Goal: Information Seeking & Learning: Learn about a topic

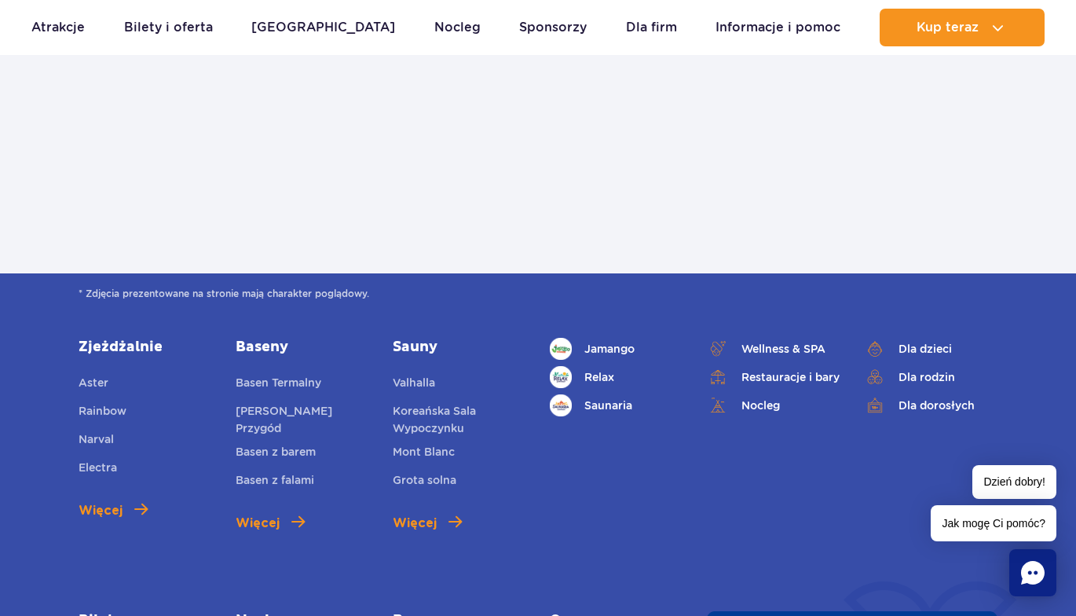
scroll to position [785, 0]
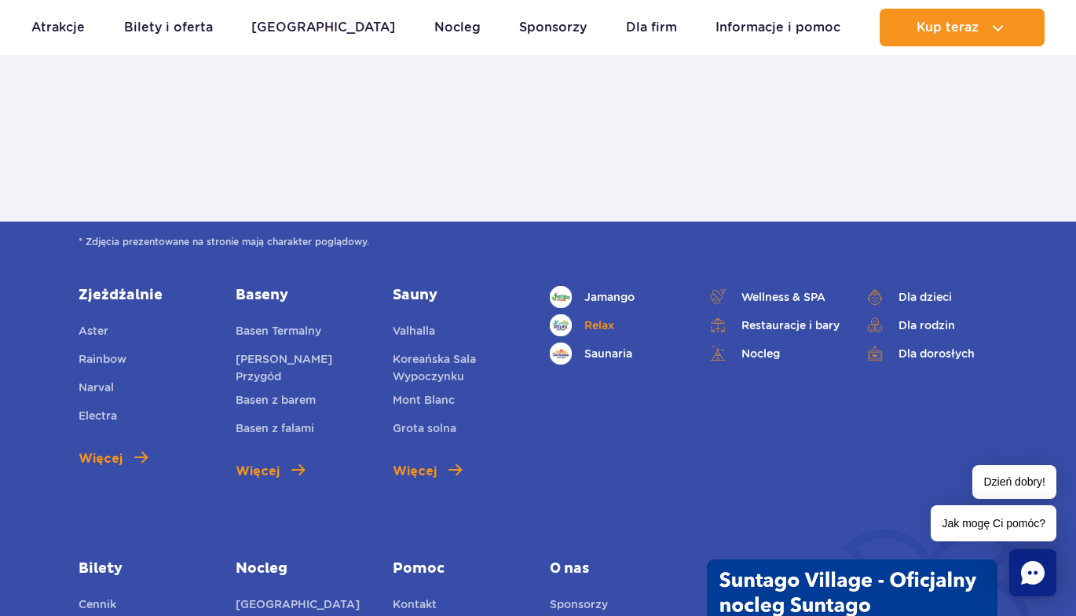
click at [589, 323] on link "Relax" at bounding box center [616, 325] width 133 height 22
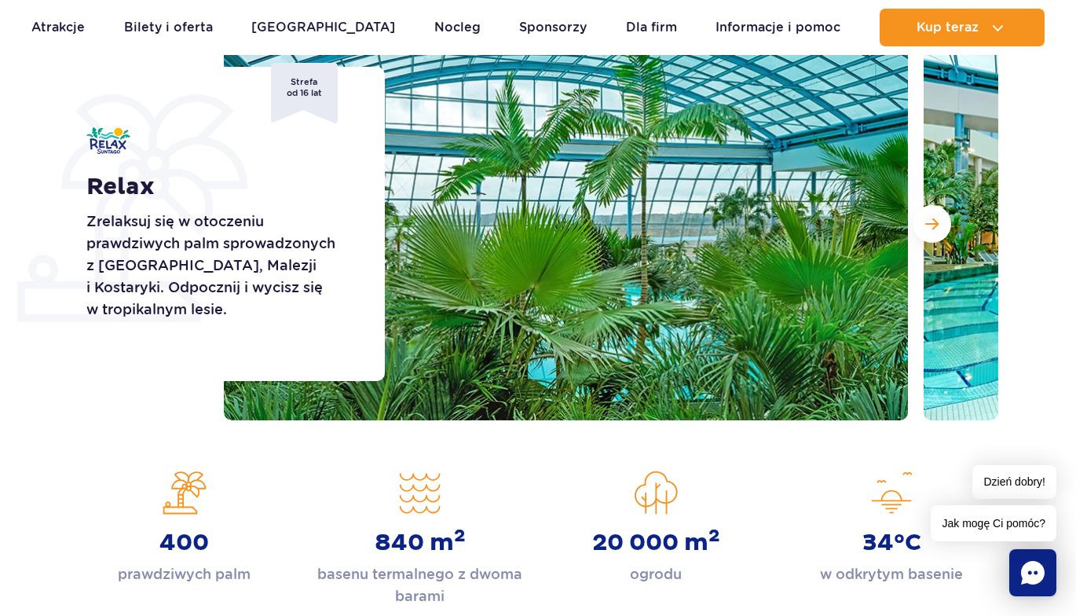
scroll to position [236, 0]
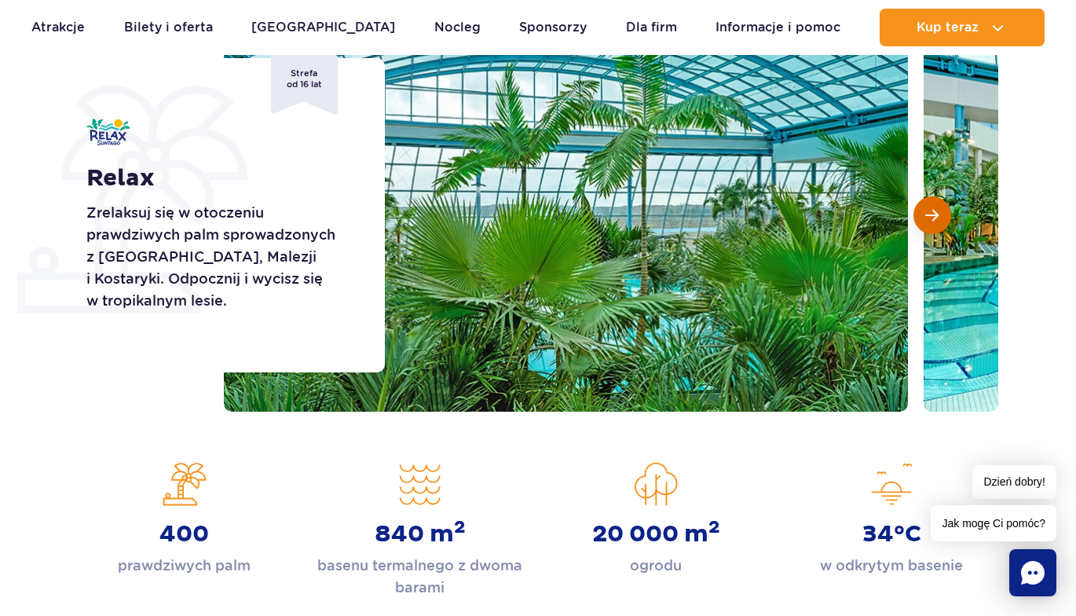
click at [936, 225] on button "Następny slajd" at bounding box center [932, 215] width 38 height 38
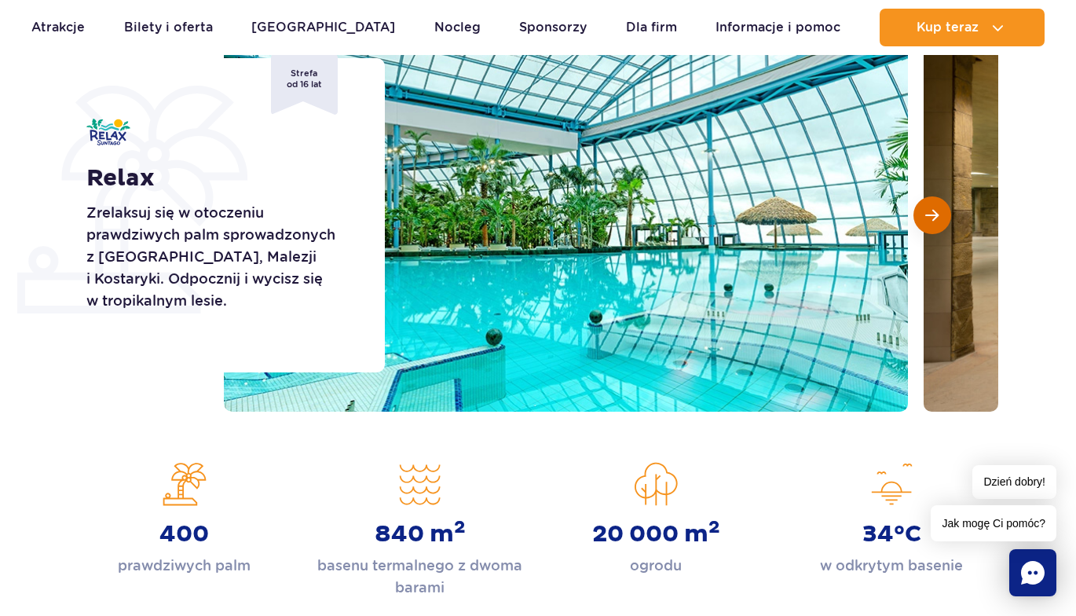
click at [930, 217] on span "Następny slajd" at bounding box center [931, 215] width 13 height 14
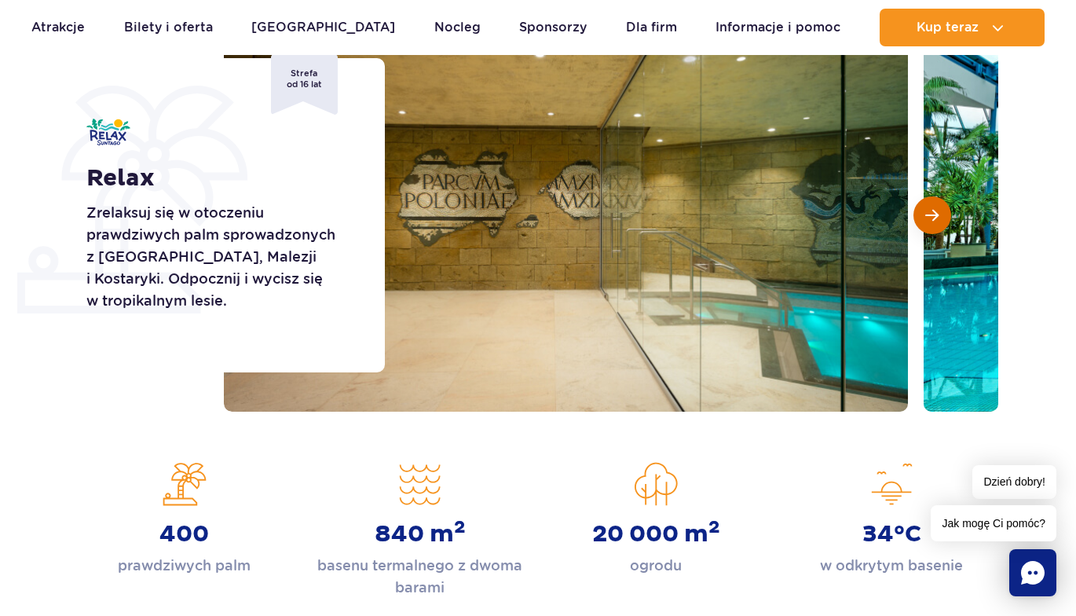
click at [930, 217] on span "Następny slajd" at bounding box center [931, 215] width 13 height 14
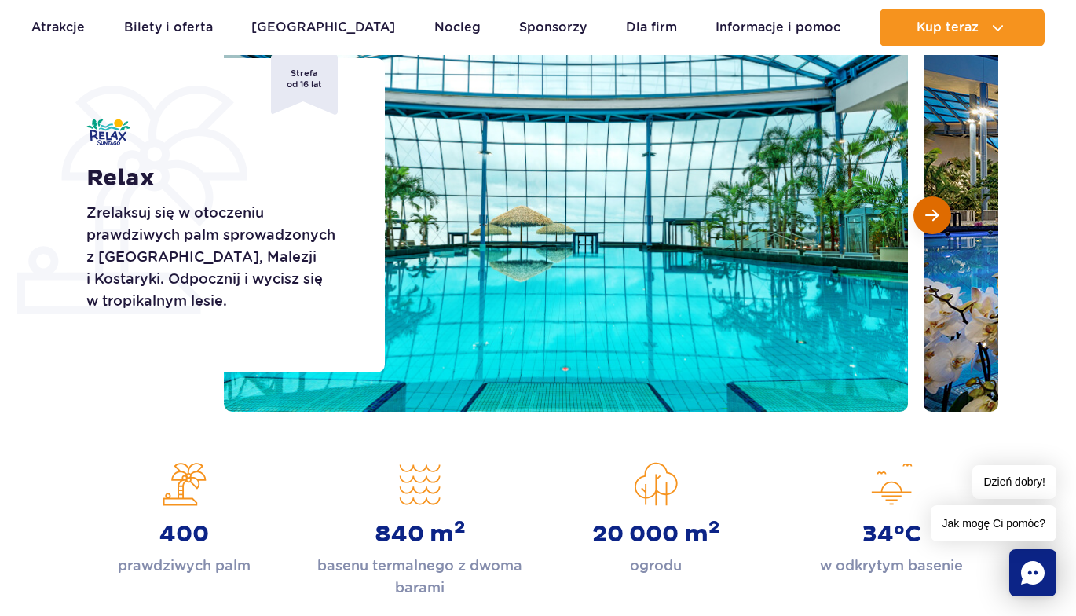
click at [930, 206] on button "Następny slajd" at bounding box center [932, 215] width 38 height 38
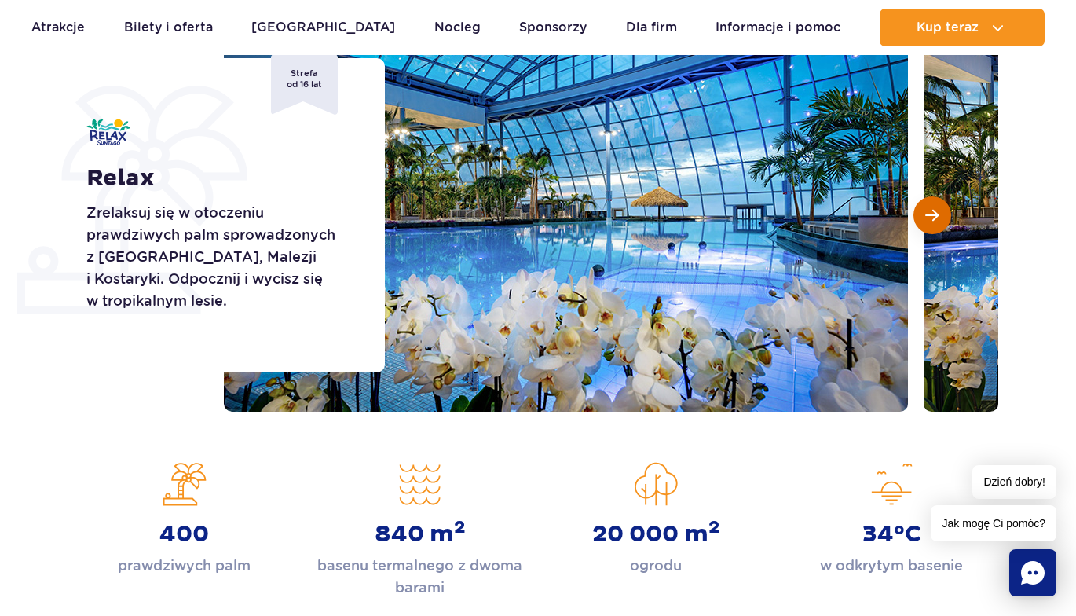
click at [929, 208] on span "Następny slajd" at bounding box center [931, 215] width 13 height 14
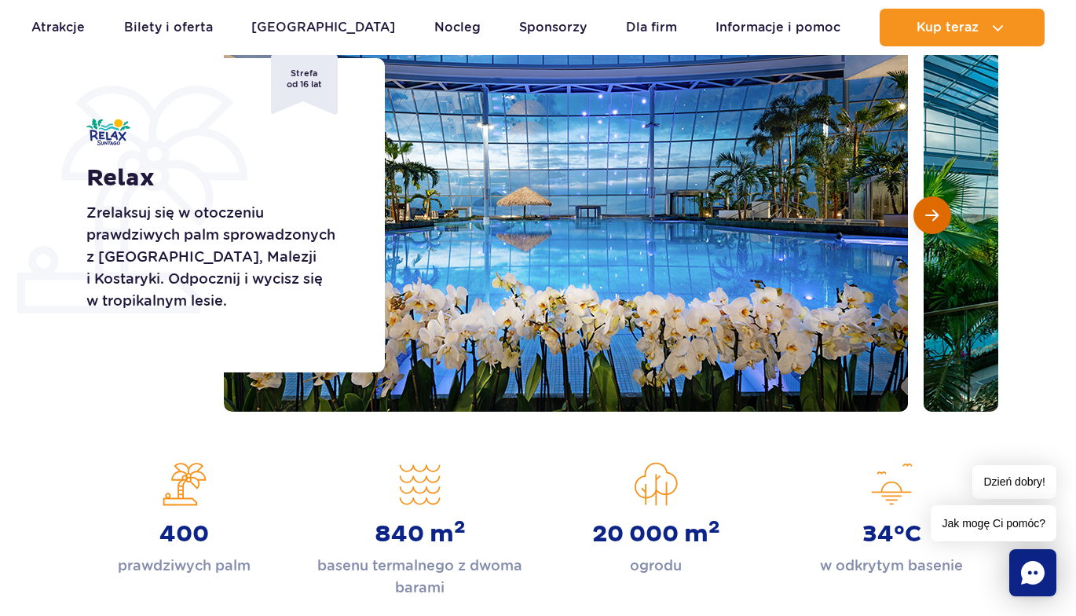
click at [929, 208] on span "Następny slajd" at bounding box center [931, 215] width 13 height 14
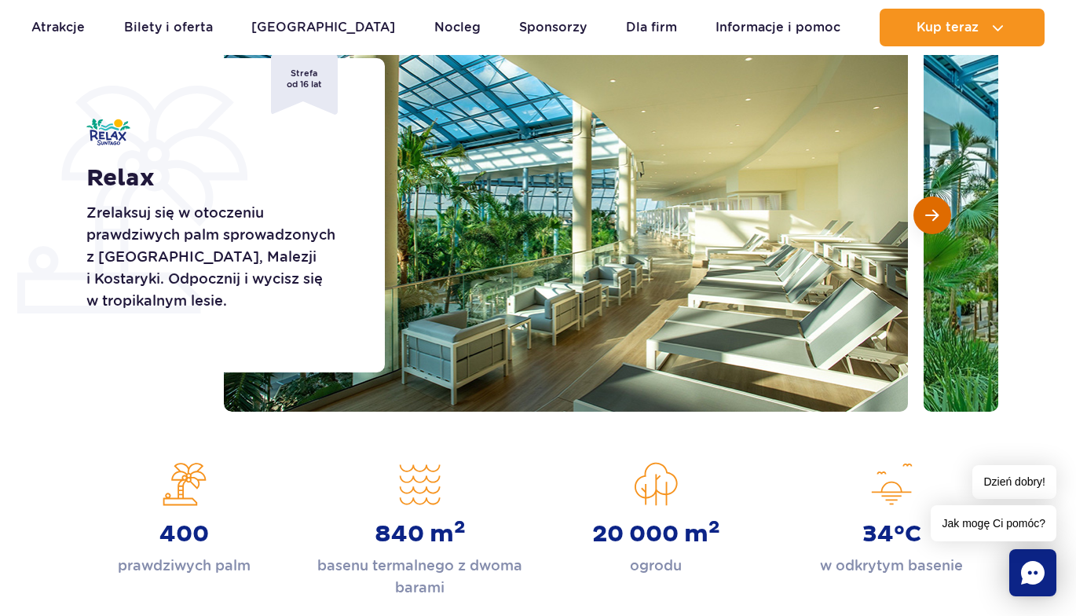
click at [929, 208] on span "Następny slajd" at bounding box center [931, 215] width 13 height 14
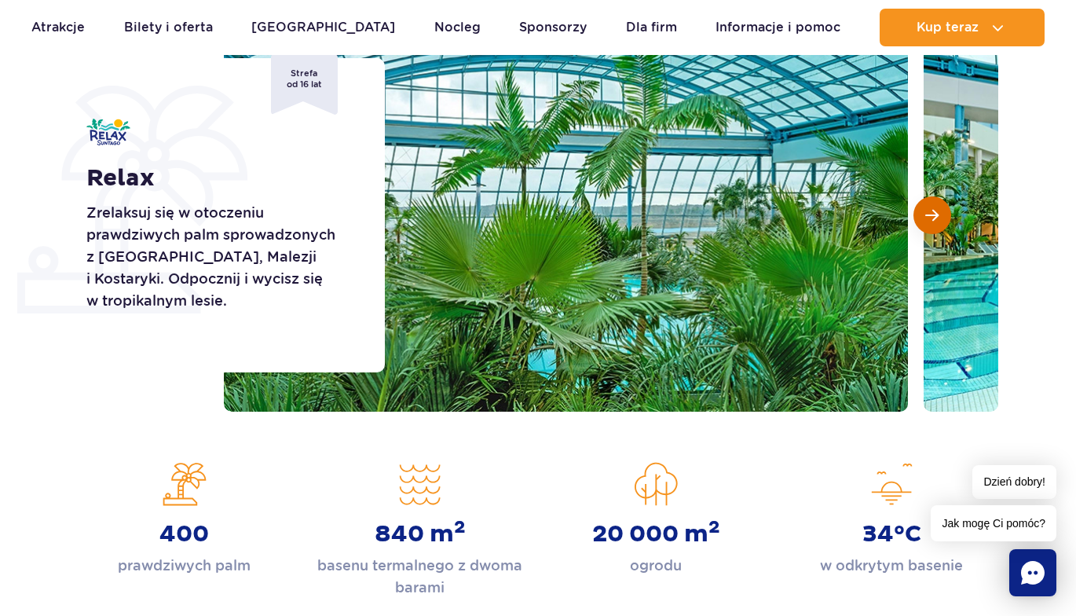
click at [929, 208] on span "Następny slajd" at bounding box center [931, 215] width 13 height 14
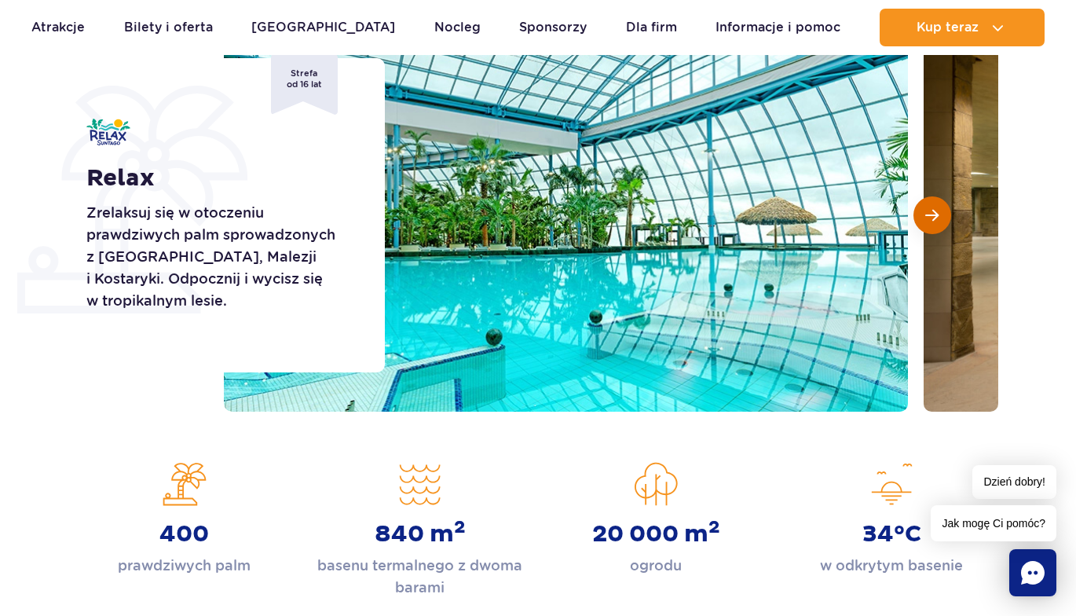
click at [929, 208] on span "Następny slajd" at bounding box center [931, 215] width 13 height 14
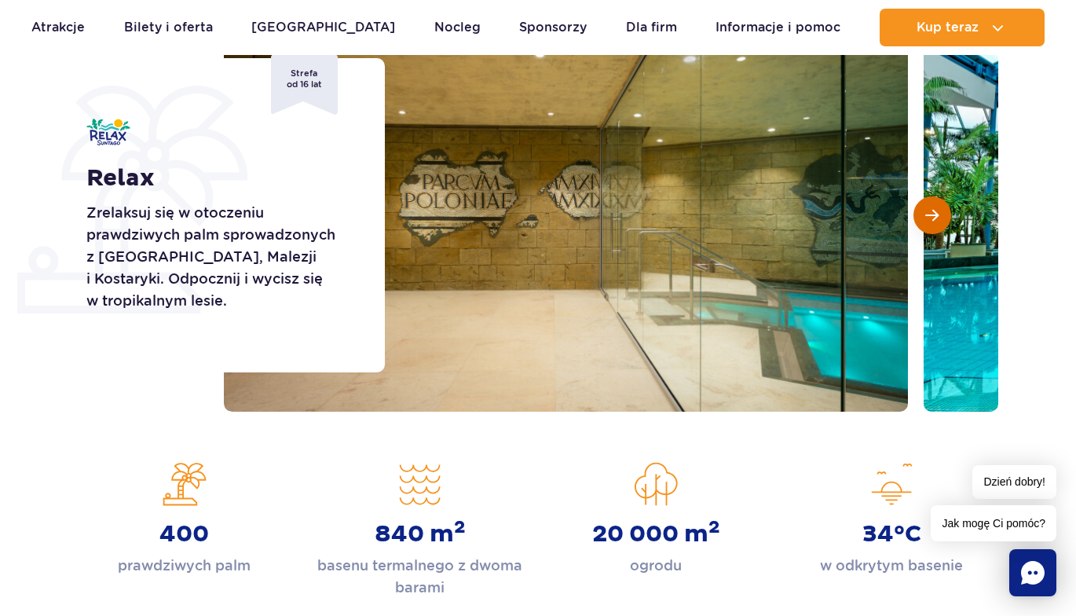
click at [929, 208] on span "Następny slajd" at bounding box center [931, 215] width 13 height 14
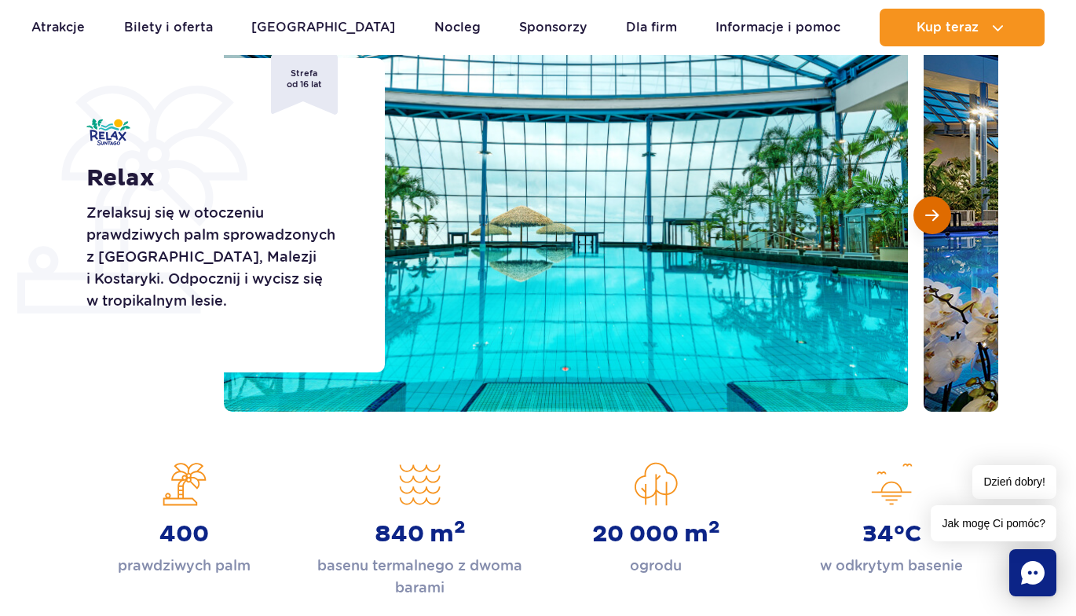
click at [929, 208] on span "Następny slajd" at bounding box center [931, 215] width 13 height 14
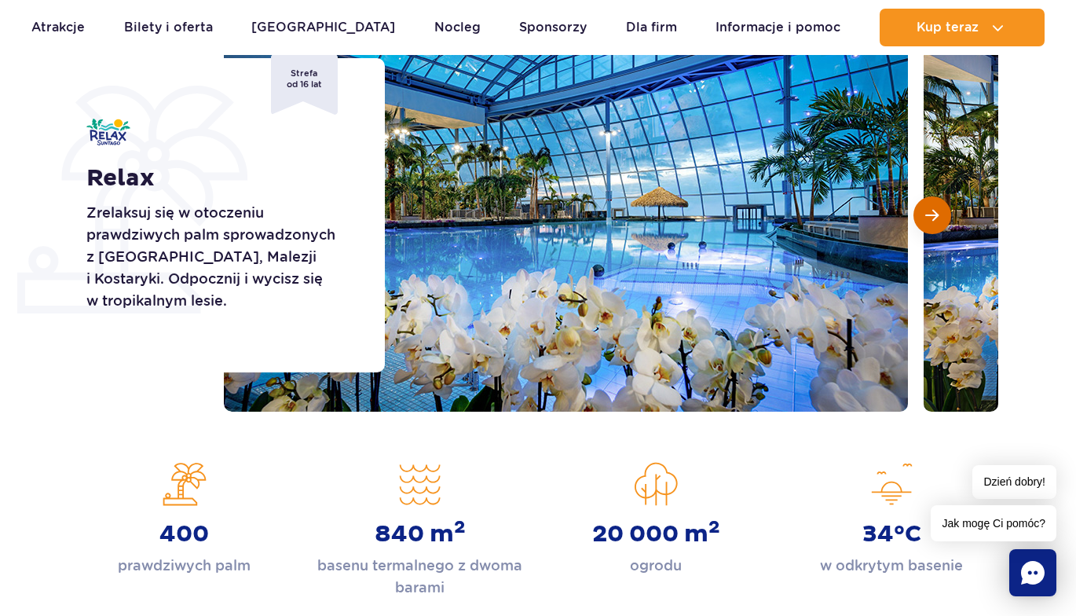
click at [929, 208] on span "Następny slajd" at bounding box center [931, 215] width 13 height 14
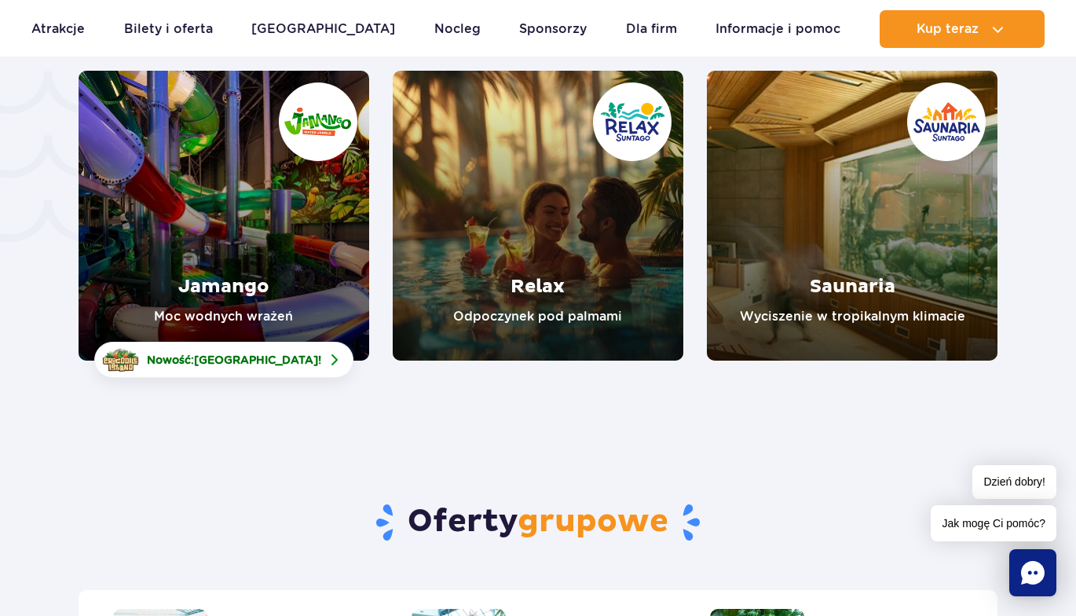
scroll to position [3376, 0]
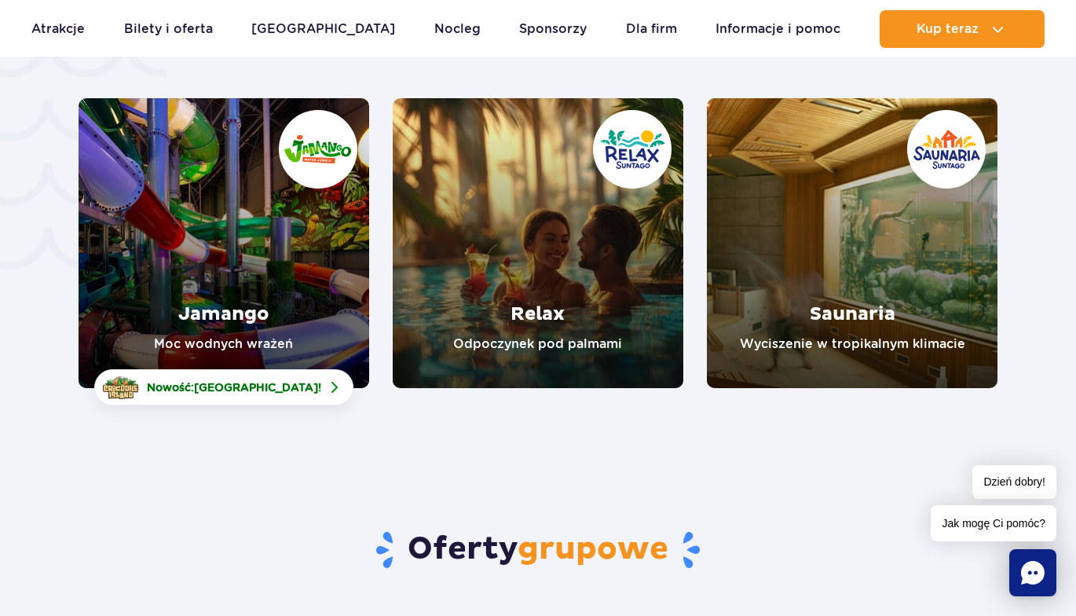
click at [532, 288] on link "Relax" at bounding box center [538, 243] width 290 height 290
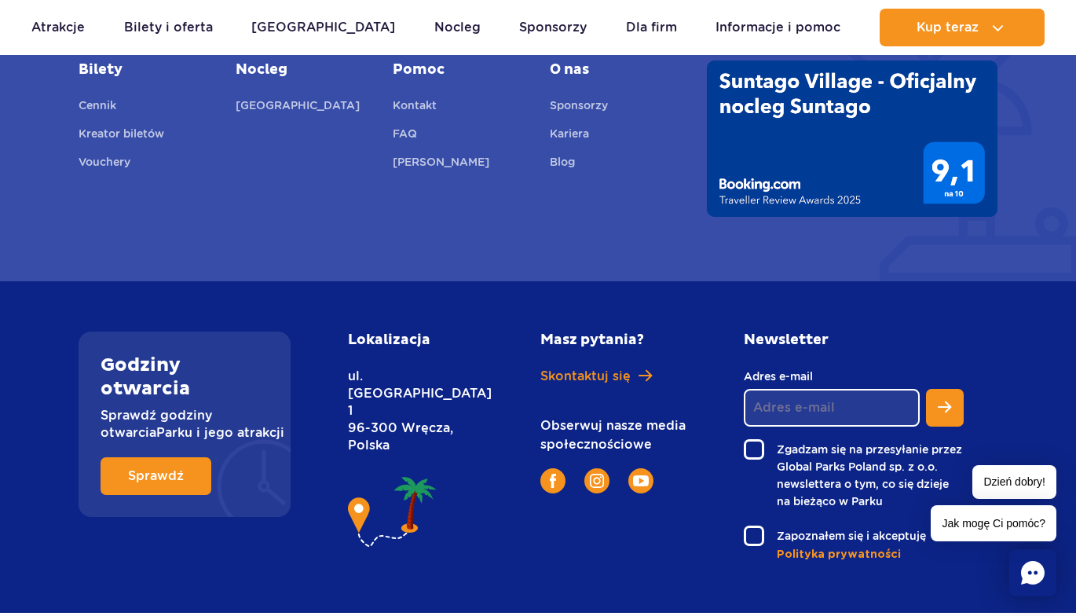
scroll to position [3889, 0]
